Goal: Check status: Check status

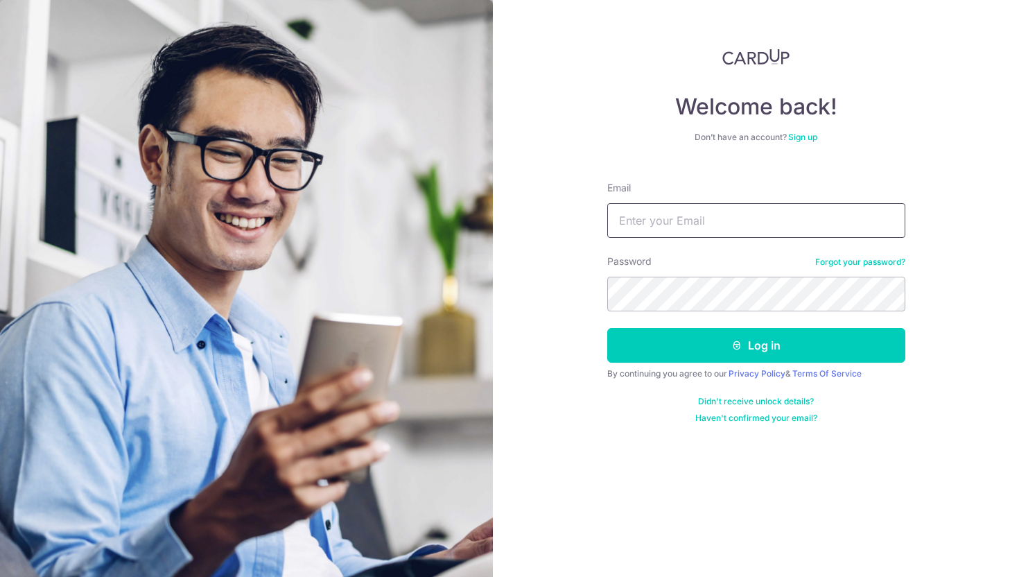
click at [716, 218] on input "Email" at bounding box center [756, 220] width 298 height 35
paste input "[EMAIL_ADDRESS][DOMAIN_NAME]"
type input "[EMAIL_ADDRESS][DOMAIN_NAME]"
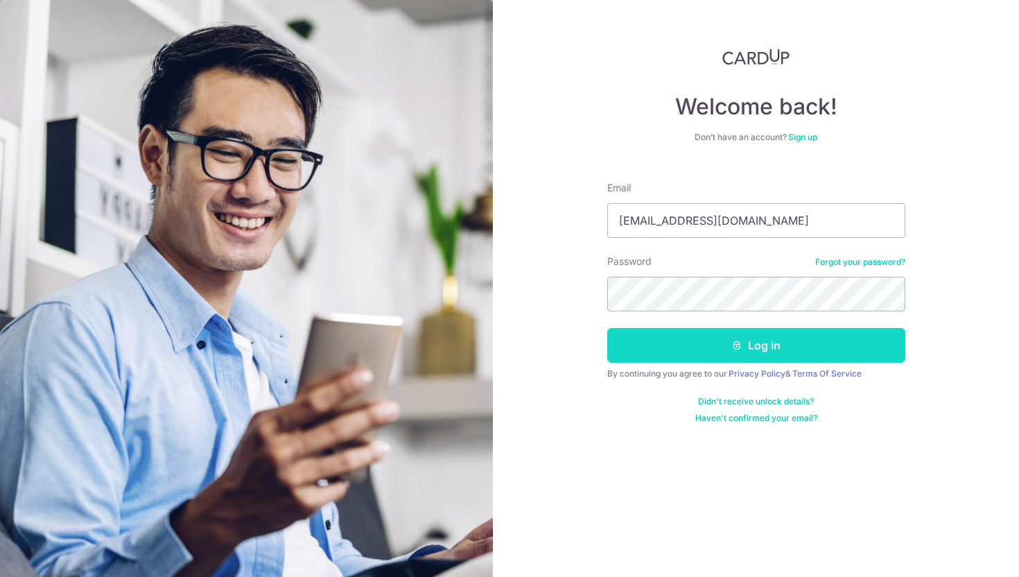
click at [752, 347] on button "Log in" at bounding box center [756, 345] width 298 height 35
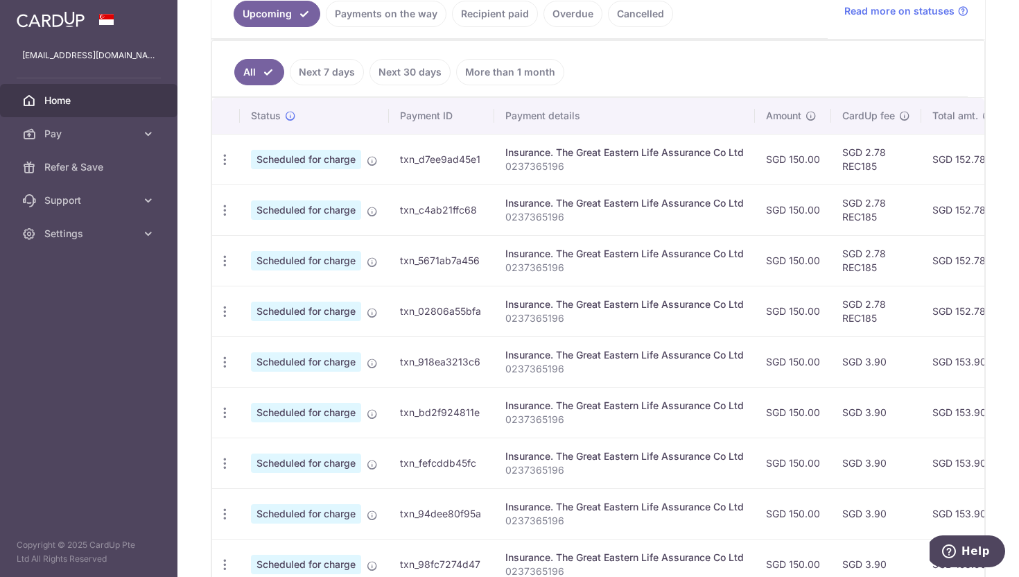
click at [510, 17] on link "Recipient paid" at bounding box center [495, 14] width 86 height 26
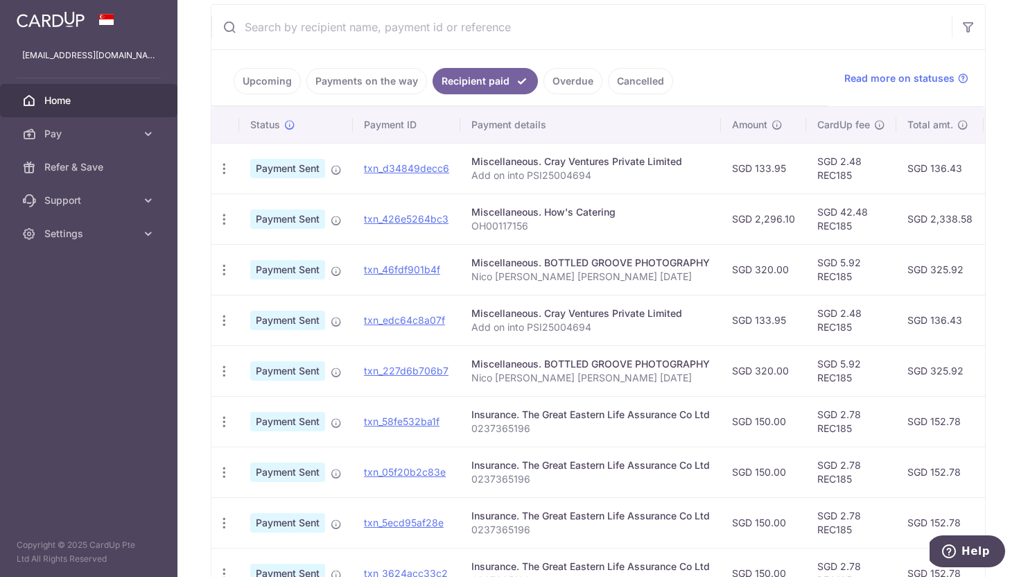
scroll to position [278, 0]
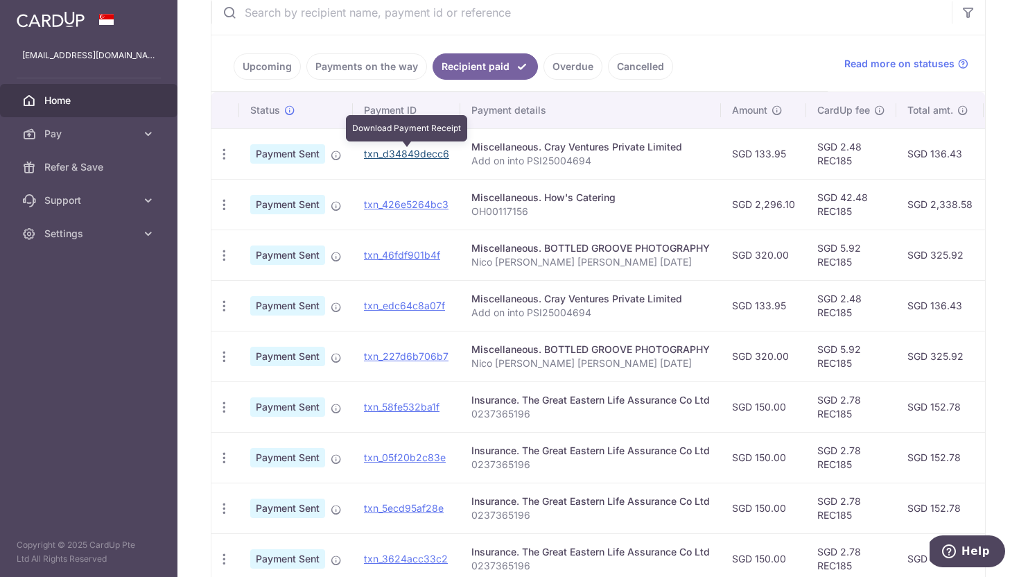
click at [401, 152] on link "txn_d34849decc6" at bounding box center [406, 154] width 85 height 12
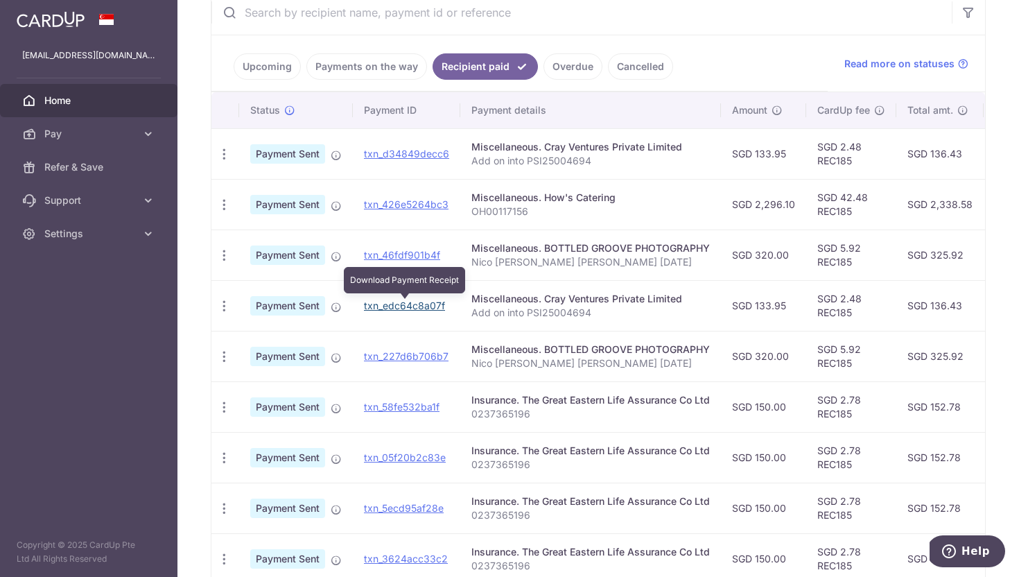
click at [419, 306] on link "txn_edc64c8a07f" at bounding box center [404, 305] width 81 height 12
click at [424, 305] on link "txn_edc64c8a07f" at bounding box center [404, 305] width 81 height 12
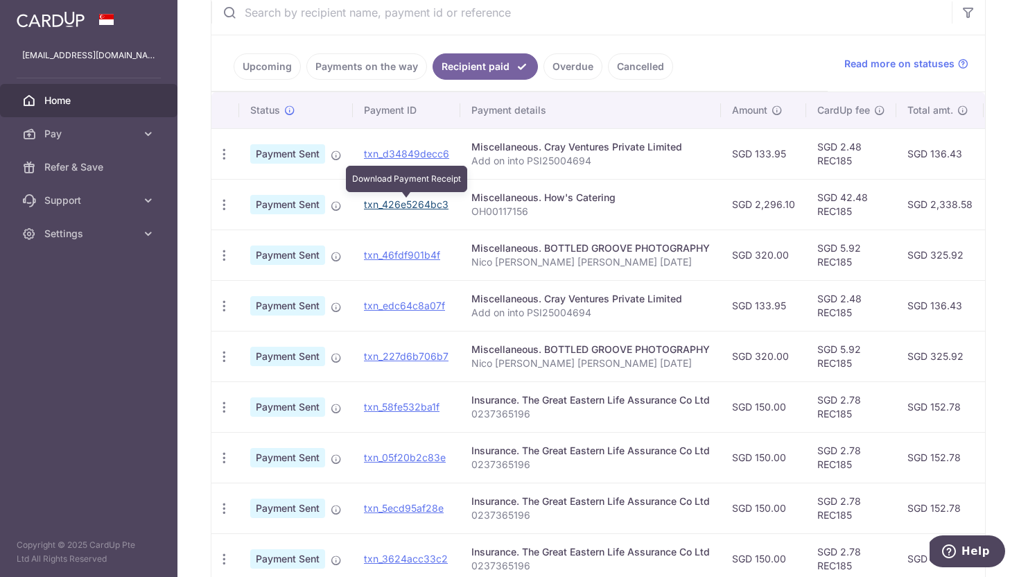
click at [403, 205] on link "txn_426e5264bc3" at bounding box center [406, 204] width 85 height 12
click at [419, 205] on link "txn_426e5264bc3" at bounding box center [406, 204] width 85 height 12
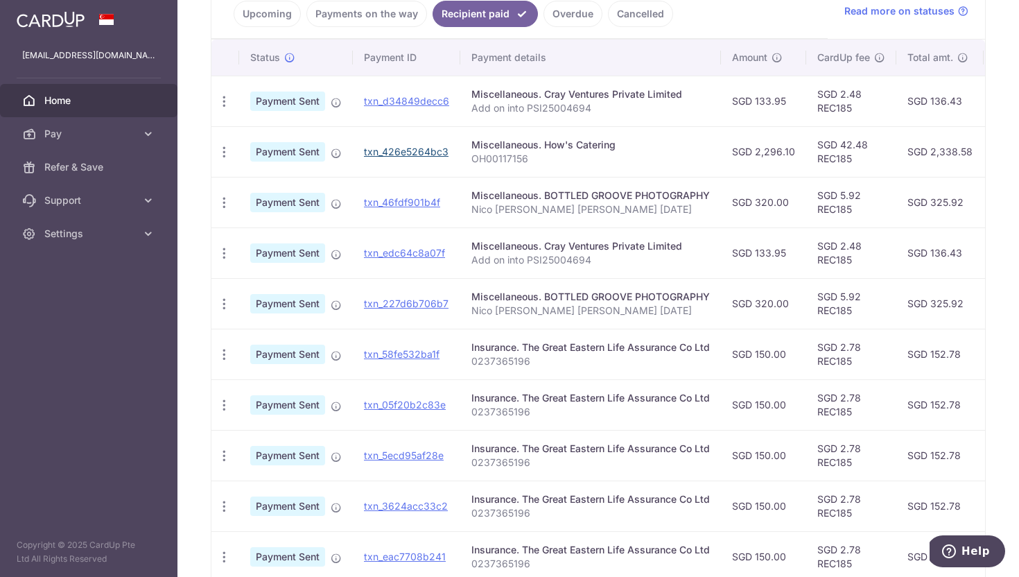
scroll to position [333, 0]
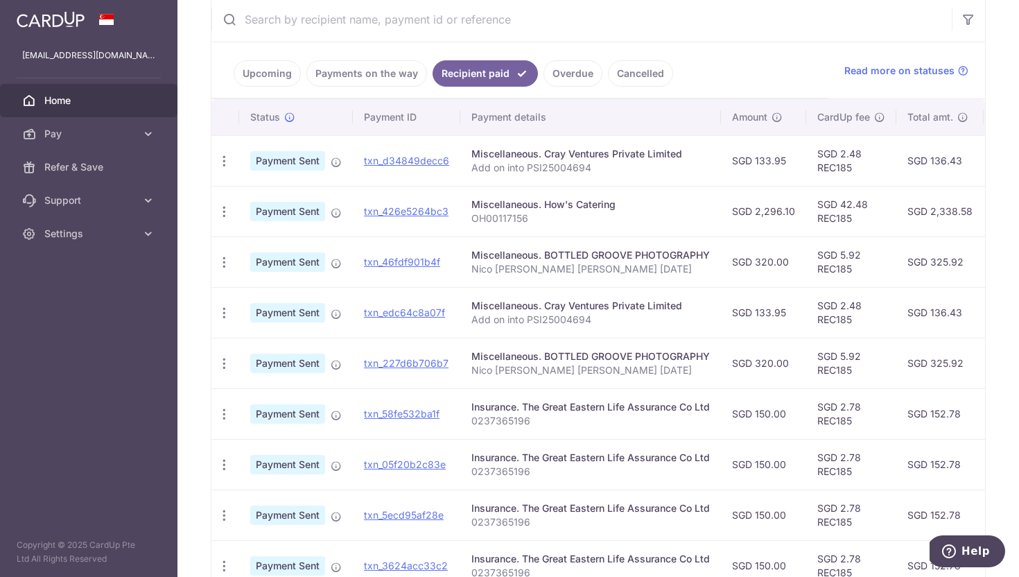
click at [393, 82] on link "Payments on the way" at bounding box center [366, 73] width 121 height 26
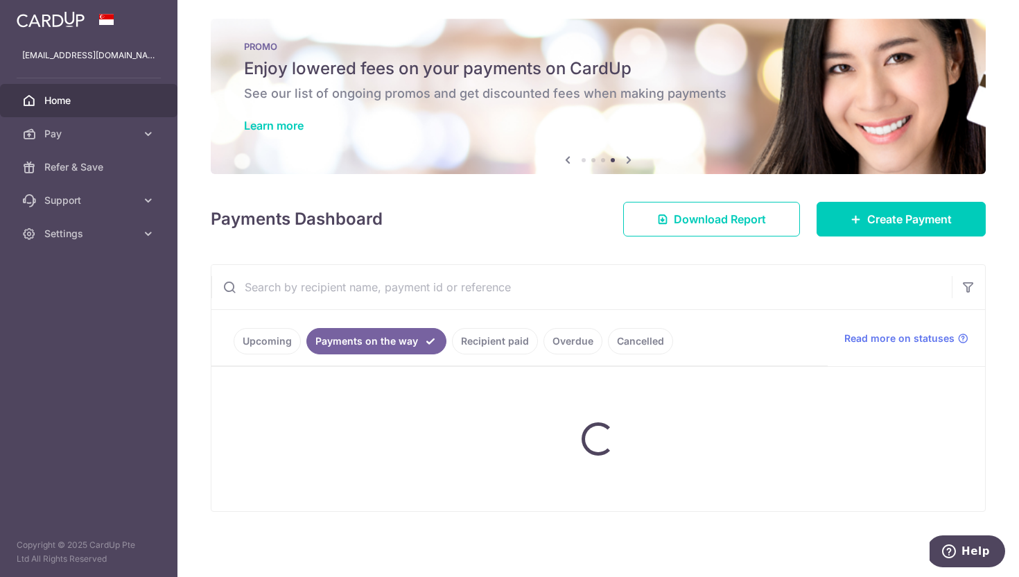
scroll to position [0, 0]
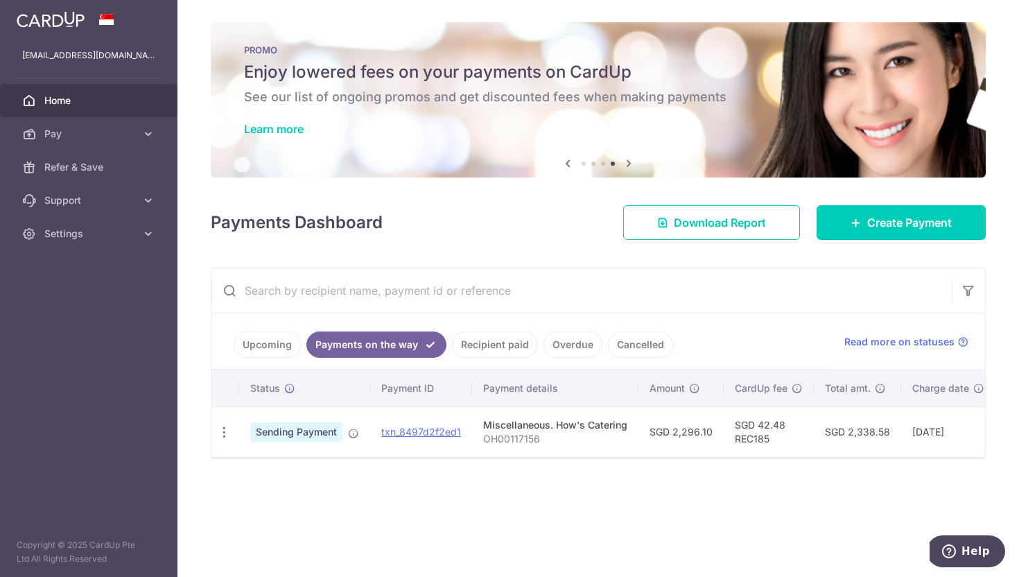
click at [507, 347] on link "Recipient paid" at bounding box center [495, 344] width 86 height 26
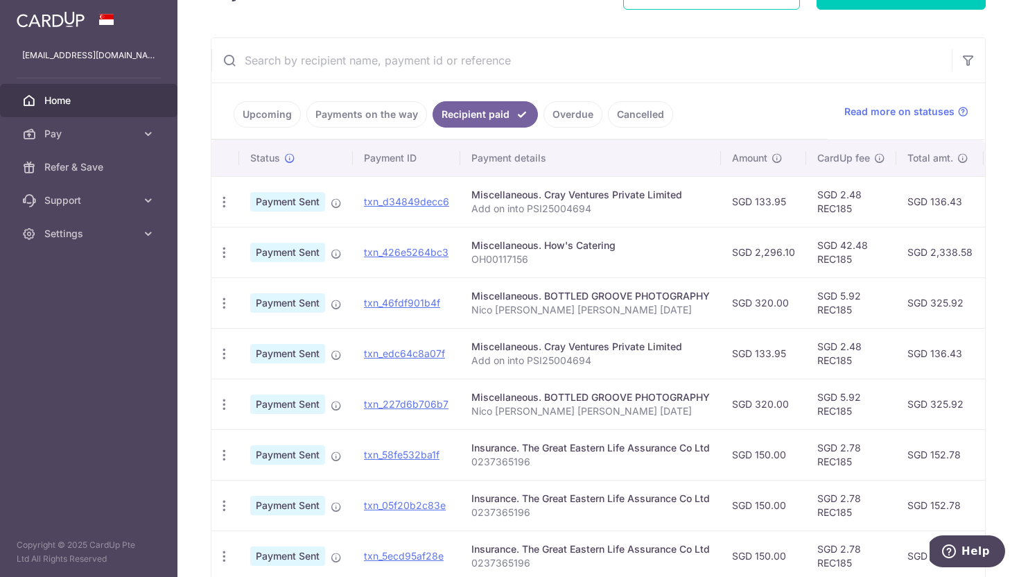
scroll to position [254, 0]
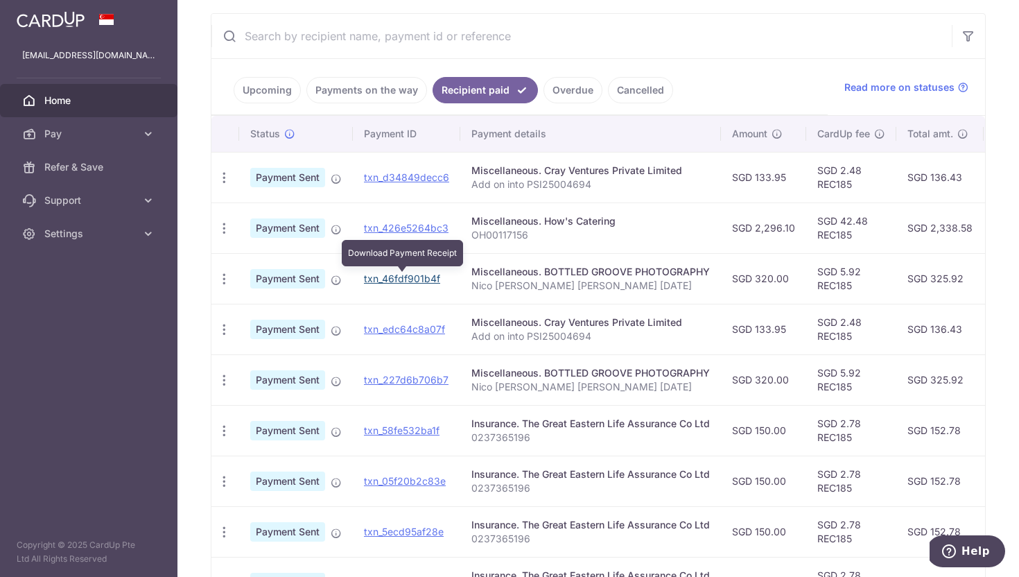
click at [401, 277] on link "txn_46fdf901b4f" at bounding box center [402, 278] width 76 height 12
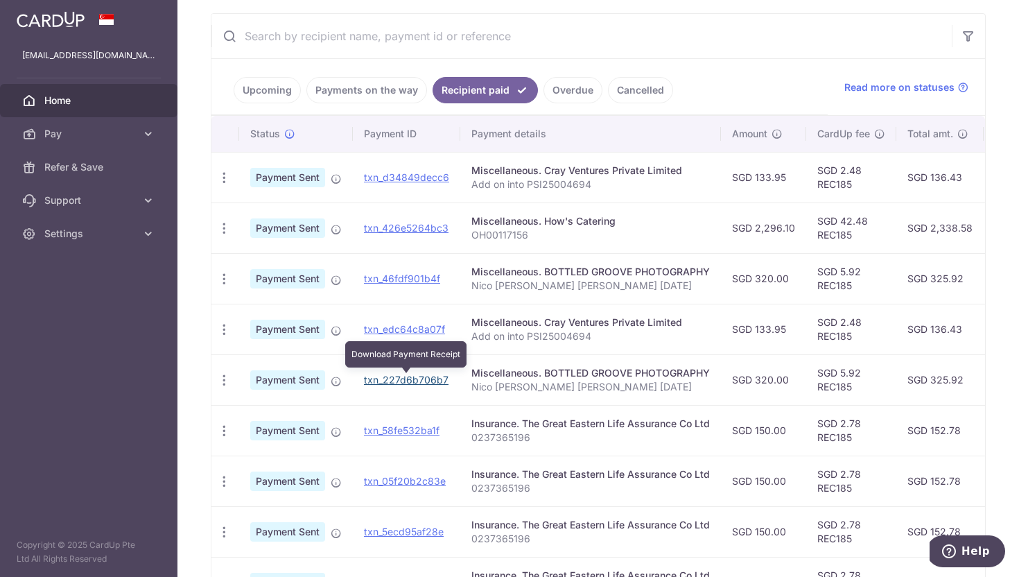
click at [409, 379] on link "txn_227d6b706b7" at bounding box center [406, 380] width 85 height 12
click at [435, 383] on link "txn_227d6b706b7" at bounding box center [406, 380] width 85 height 12
